Goal: Complete application form

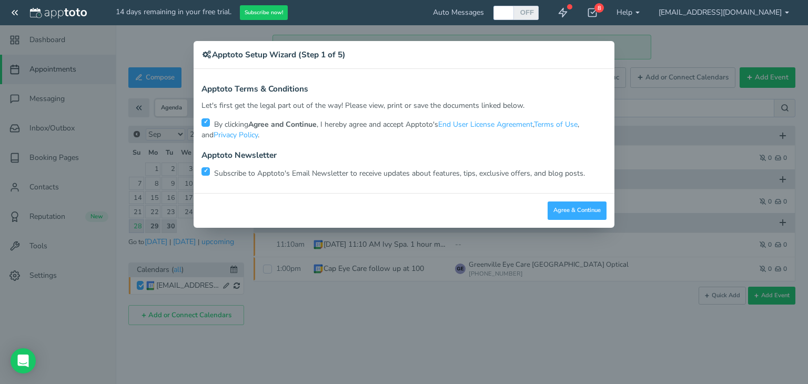
click at [204, 174] on input "checkbox" at bounding box center [206, 171] width 8 height 8
checkbox input "false"
click at [552, 209] on button "Agree & Continue" at bounding box center [577, 211] width 59 height 18
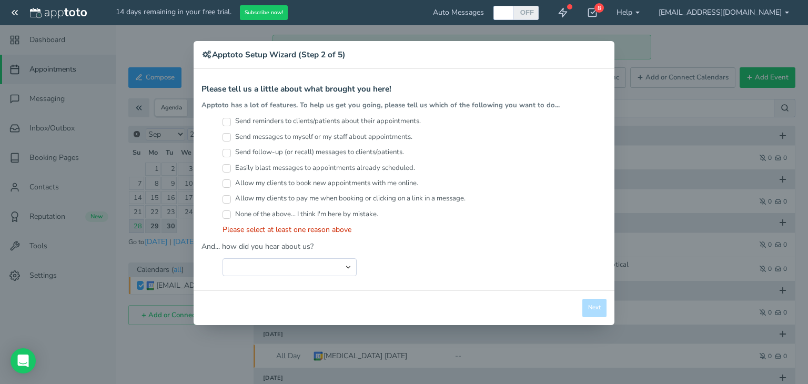
click at [227, 135] on input "Send messages to myself or my staff about appointments." at bounding box center [227, 137] width 8 height 8
checkbox input "true"
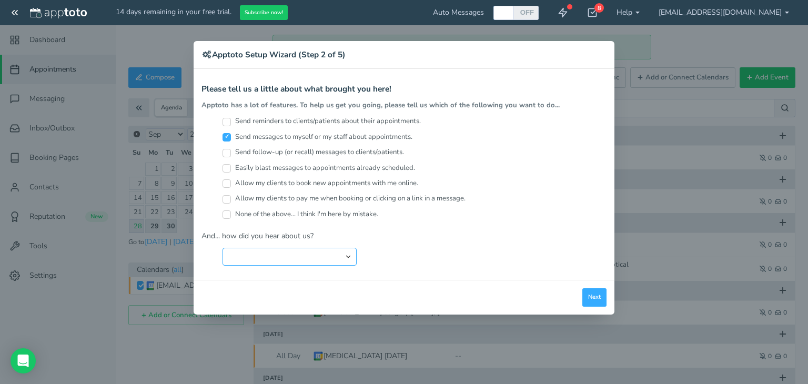
click at [245, 255] on select "Search Engine (Google, Yahoo, Bing, etc.) Search Engine Advertisement Blog Post…" at bounding box center [290, 257] width 134 height 18
select select "string:Search Engine (Google, Yahoo, Bing, etc.)"
click at [223, 248] on select "Search Engine (Google, Yahoo, Bing, etc.) Search Engine Advertisement Blog Post…" at bounding box center [290, 257] width 134 height 18
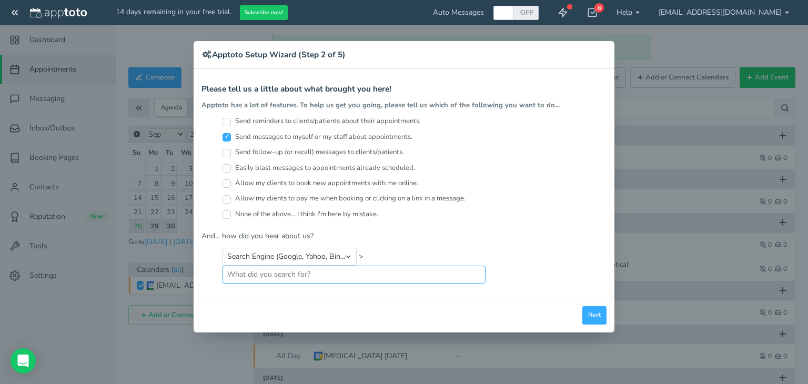
click at [309, 272] on input "text" at bounding box center [354, 275] width 263 height 18
type input "c"
type input "android calendar using text messages for reminders and appointments"
click at [587, 308] on button "Next" at bounding box center [595, 315] width 24 height 18
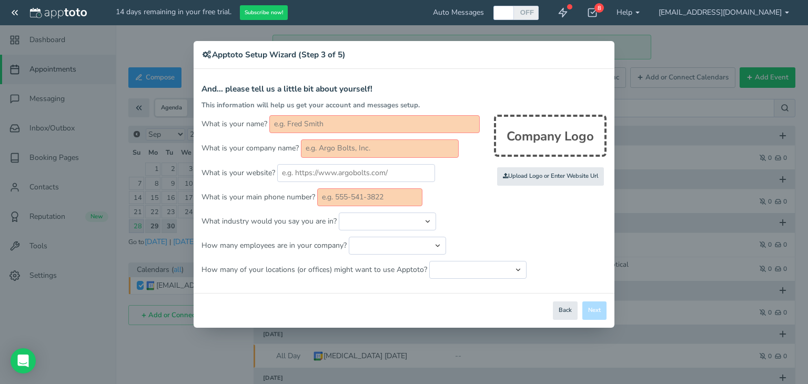
click at [284, 126] on input "text" at bounding box center [374, 124] width 211 height 18
type input "[PERSON_NAME]"
type input "5188881848"
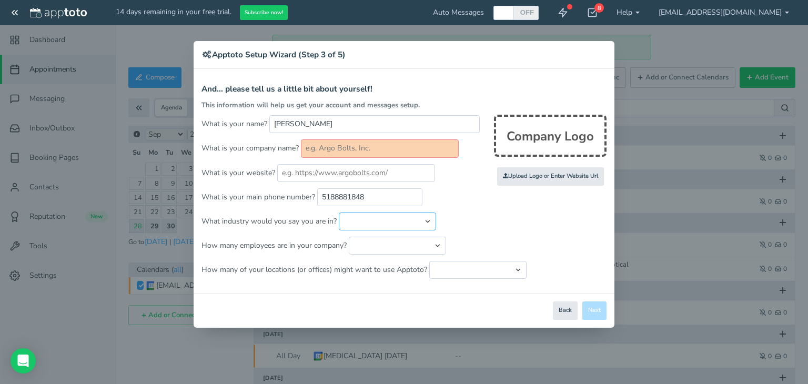
click at [423, 221] on select "Automotive Cleaning Services Consulting Education - Classroom Education - Admis…" at bounding box center [387, 222] width 97 height 18
select select "string:Other"
click at [339, 213] on select "Automotive Cleaning Services Consulting Education - Classroom Education - Admis…" at bounding box center [387, 222] width 97 height 18
click at [471, 224] on input "text" at bounding box center [501, 222] width 116 height 18
type input "Retired"
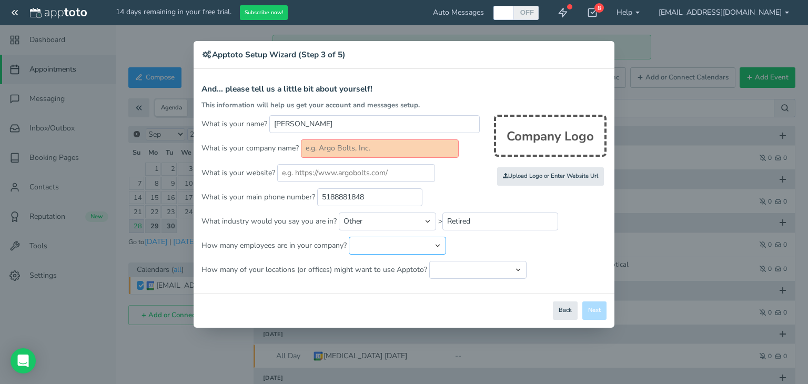
click at [385, 245] on select "Just me 1 to 5 6 to 10 11 to 25 26 to 50 51 to 100 101 to 500 501 to 1000 More …" at bounding box center [397, 246] width 97 height 18
select select "string:1"
click at [349, 237] on select "Just me 1 to 5 6 to 10 11 to 25 26 to 50 51 to 100 101 to 500 501 to 1000 More …" at bounding box center [397, 246] width 97 height 18
click at [449, 266] on select "Just one location 2 3 4 5 6 to 10 11 to 25 26 to 50 More than 50" at bounding box center [477, 270] width 97 height 18
select select "string:1"
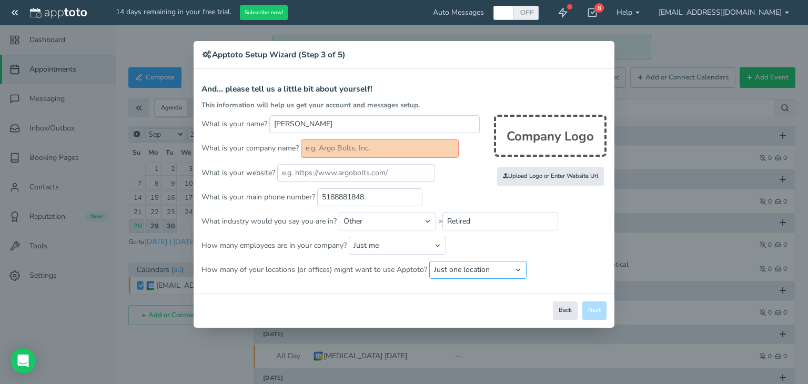
click at [429, 261] on select "Just one location 2 3 4 5 6 to 10 11 to 25 26 to 50 More than 50" at bounding box center [477, 270] width 97 height 18
click at [595, 307] on div "Close Logout Cancel Back Saving! Save Done Next Agree & Continue" at bounding box center [404, 310] width 421 height 35
click at [348, 148] on input "text" at bounding box center [380, 148] width 158 height 18
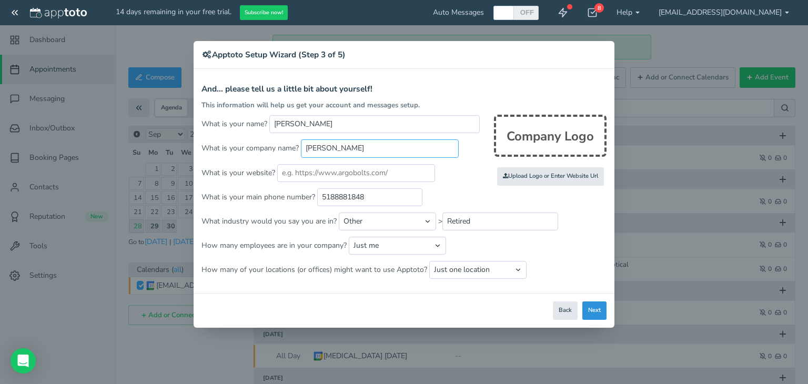
type input "[PERSON_NAME]"
click at [601, 310] on button "Next" at bounding box center [595, 311] width 24 height 18
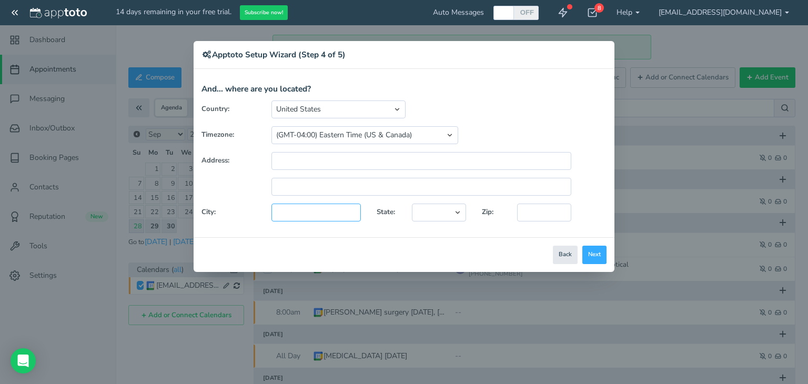
click at [291, 212] on input "text" at bounding box center [316, 213] width 89 height 18
type input "[PERSON_NAME]"
type input "[STREET_ADDRESS]"
select select "string:[GEOGRAPHIC_DATA]"
type input "12054"
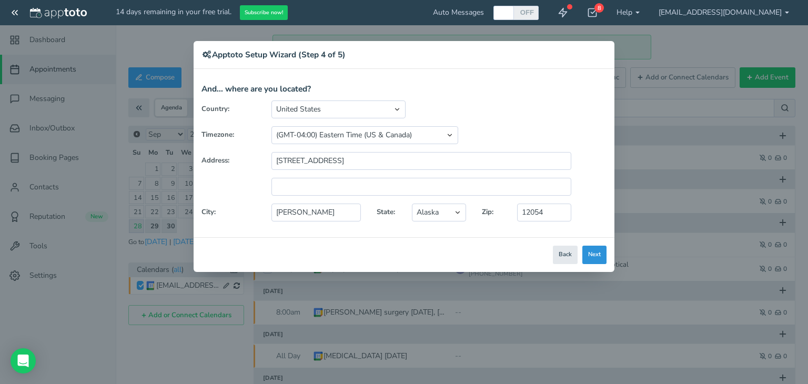
click at [595, 254] on button "Next" at bounding box center [595, 255] width 24 height 18
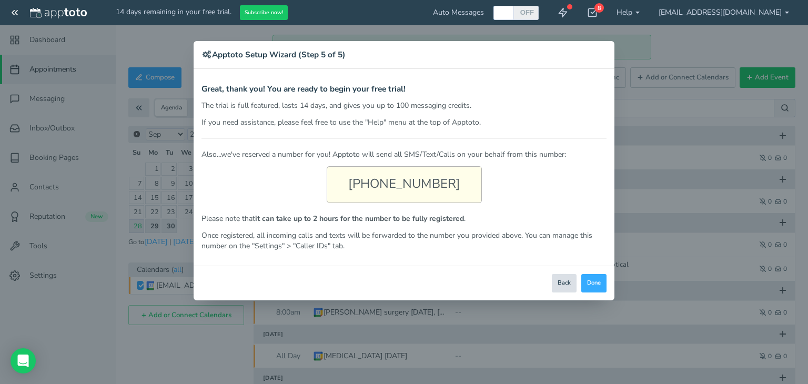
click at [560, 277] on button "Back" at bounding box center [564, 283] width 25 height 18
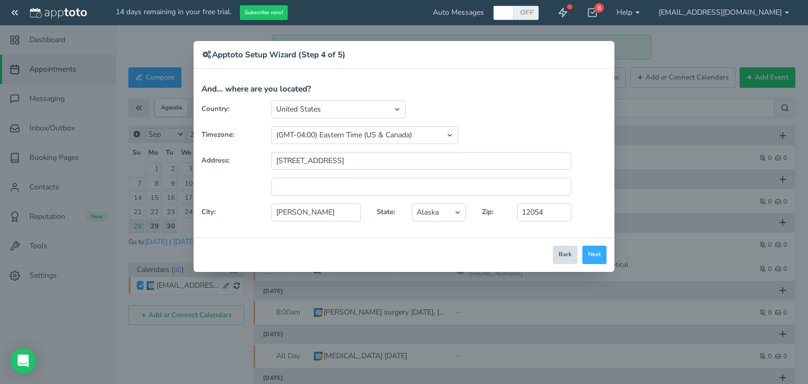
click at [563, 256] on button "Back" at bounding box center [565, 255] width 25 height 18
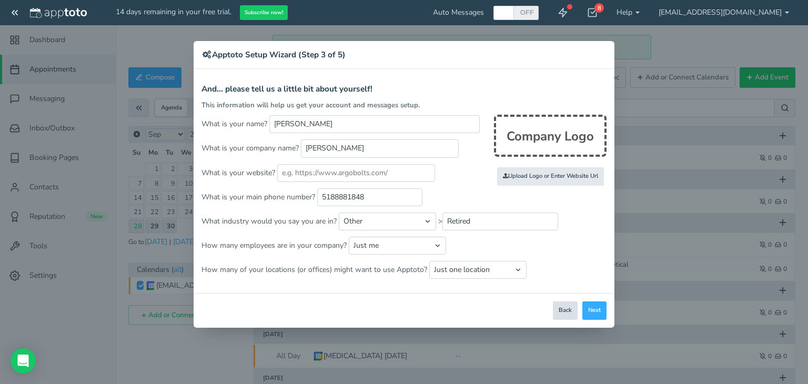
click at [558, 310] on button "Back" at bounding box center [565, 311] width 25 height 18
